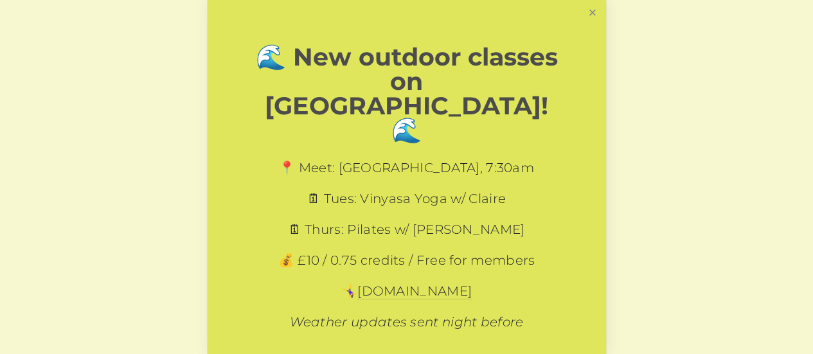
click at [581, 10] on link "Close" at bounding box center [592, 13] width 22 height 22
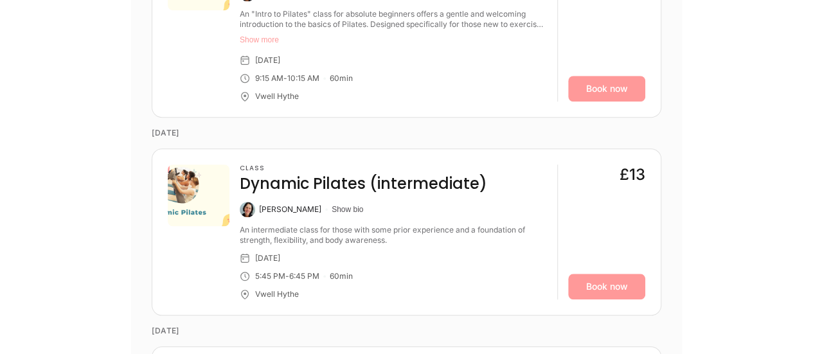
click at [186, 190] on img at bounding box center [199, 196] width 62 height 62
